Goal: Navigation & Orientation: Go to known website

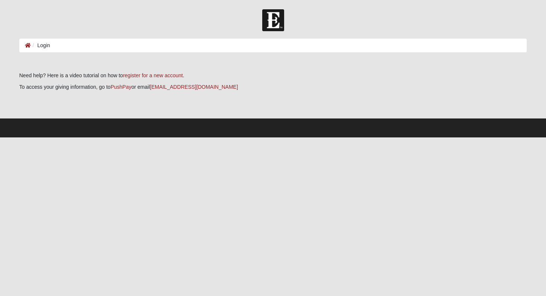
click at [47, 48] on li "Login" at bounding box center [40, 46] width 19 height 8
click at [62, 48] on ol "Login" at bounding box center [273, 46] width 508 height 14
click at [29, 45] on icon at bounding box center [28, 45] width 6 height 5
